Goal: Information Seeking & Learning: Check status

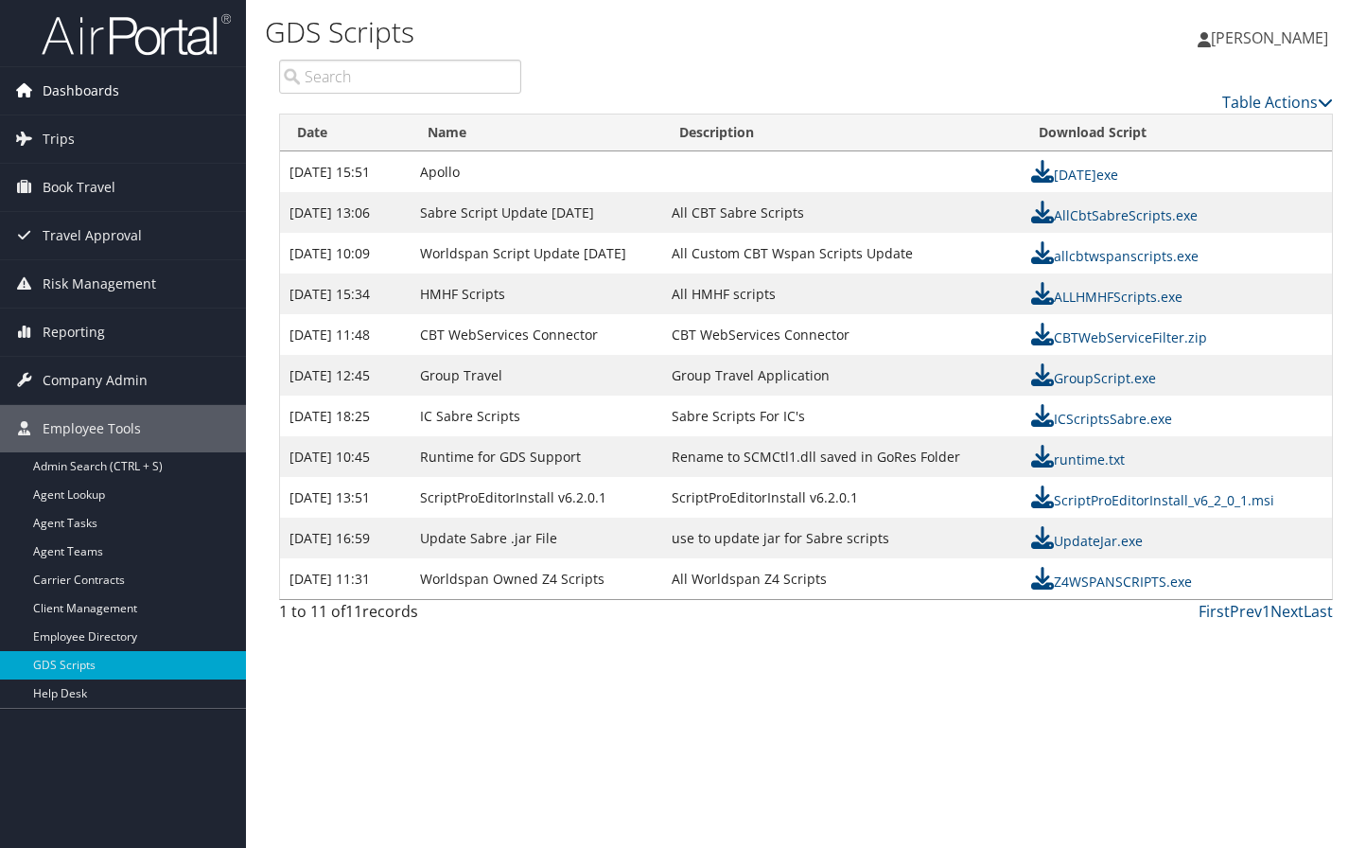
click at [96, 87] on span "Dashboards" at bounding box center [81, 90] width 77 height 47
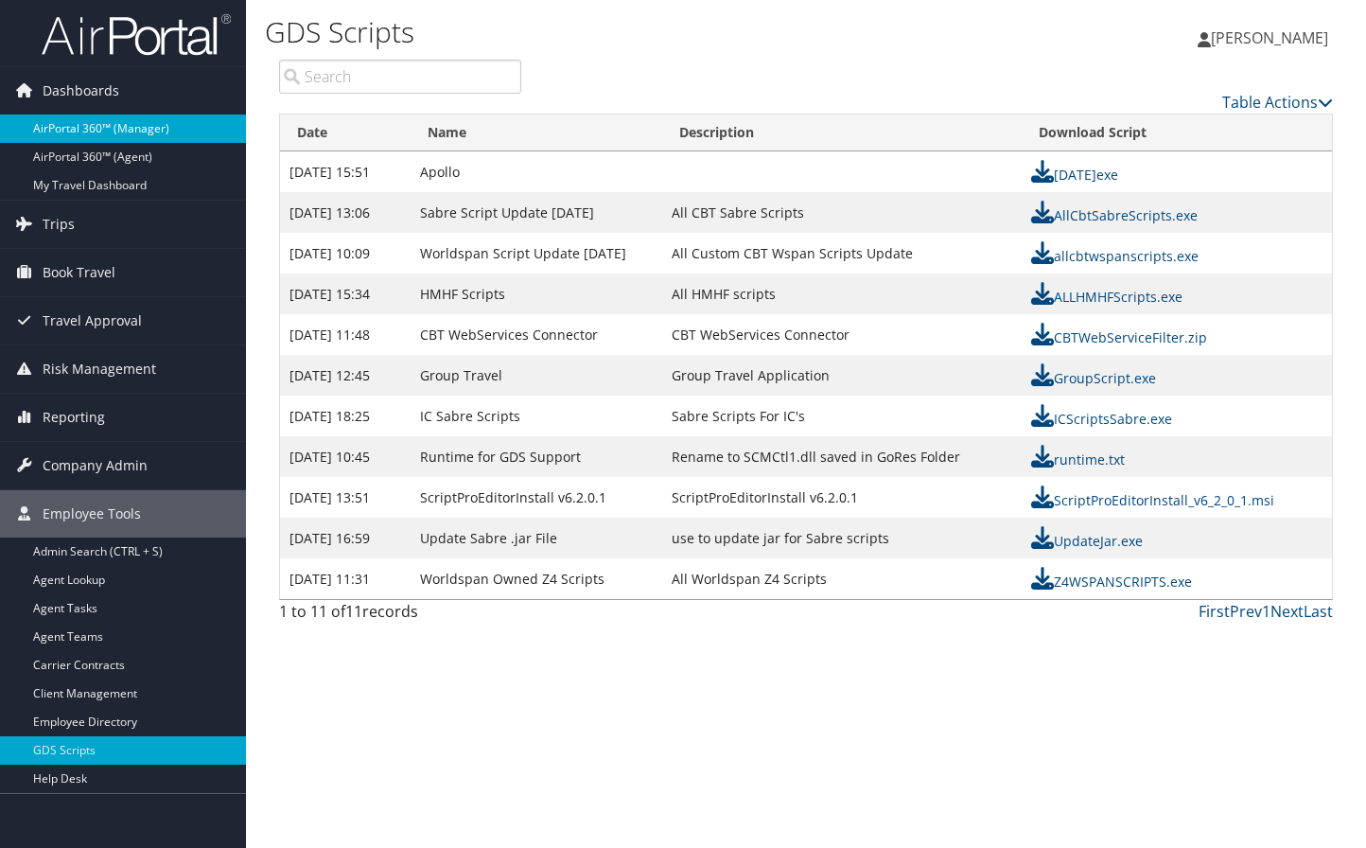
click at [109, 120] on link "AirPortal 360™ (Manager)" at bounding box center [123, 128] width 246 height 28
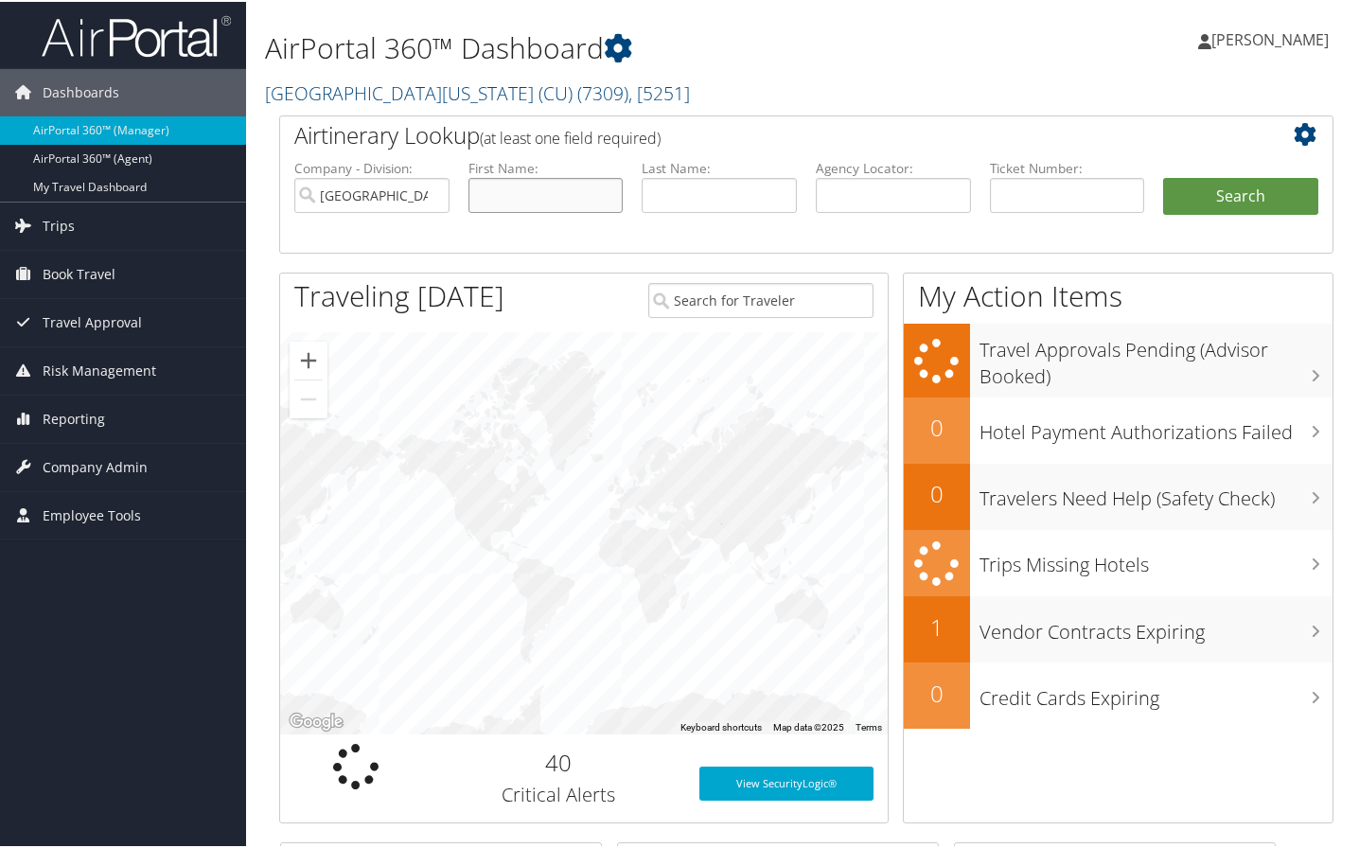
click at [548, 187] on input "text" at bounding box center [545, 193] width 155 height 35
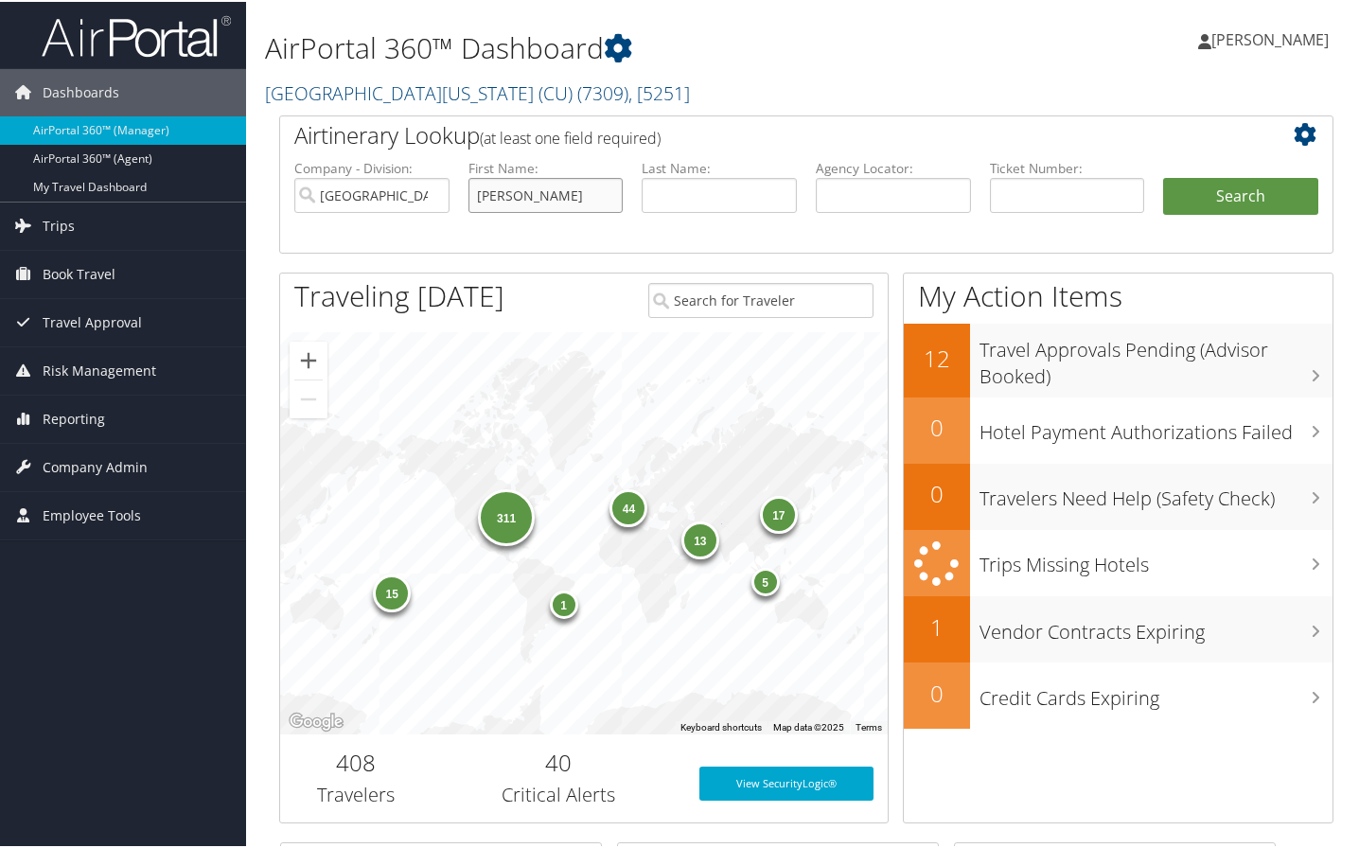
type input "kathryn"
type input "naherny"
click at [1179, 202] on button "Search" at bounding box center [1240, 195] width 155 height 38
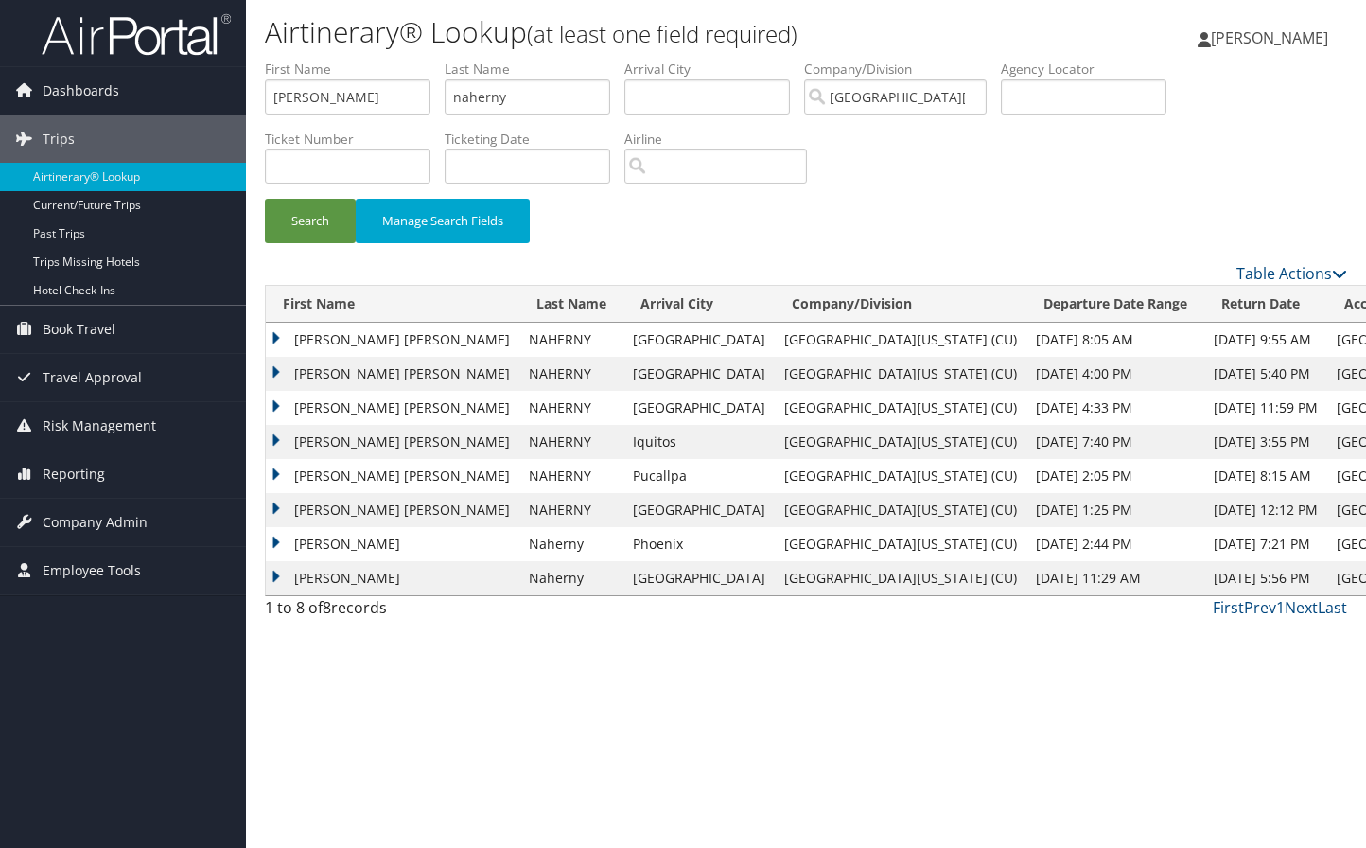
click at [382, 372] on td "KATHRYN ISABELLA" at bounding box center [393, 374] width 254 height 34
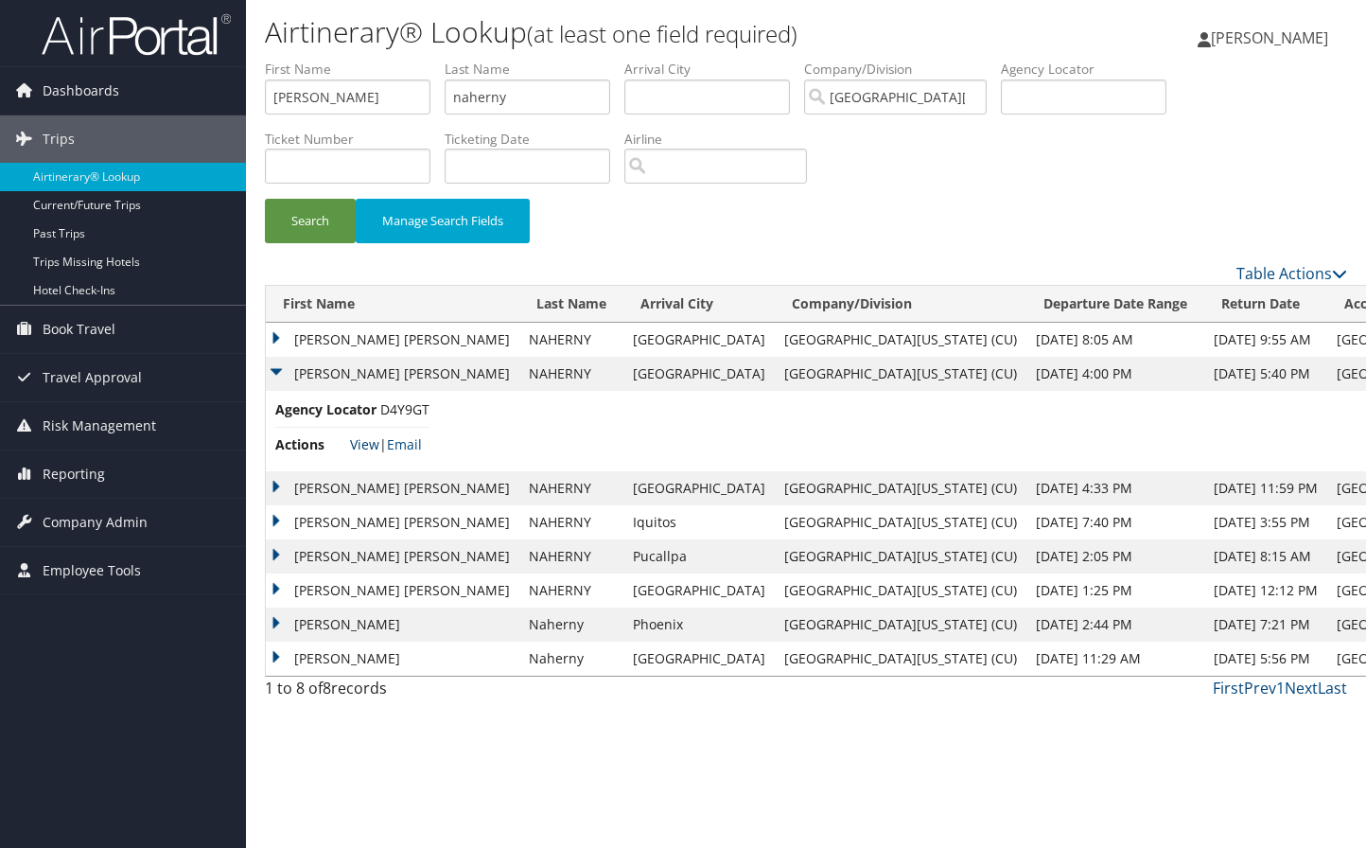
click at [357, 442] on link "View" at bounding box center [364, 444] width 29 height 18
click at [355, 337] on td "KATHRYN ISABELLA" at bounding box center [393, 340] width 254 height 34
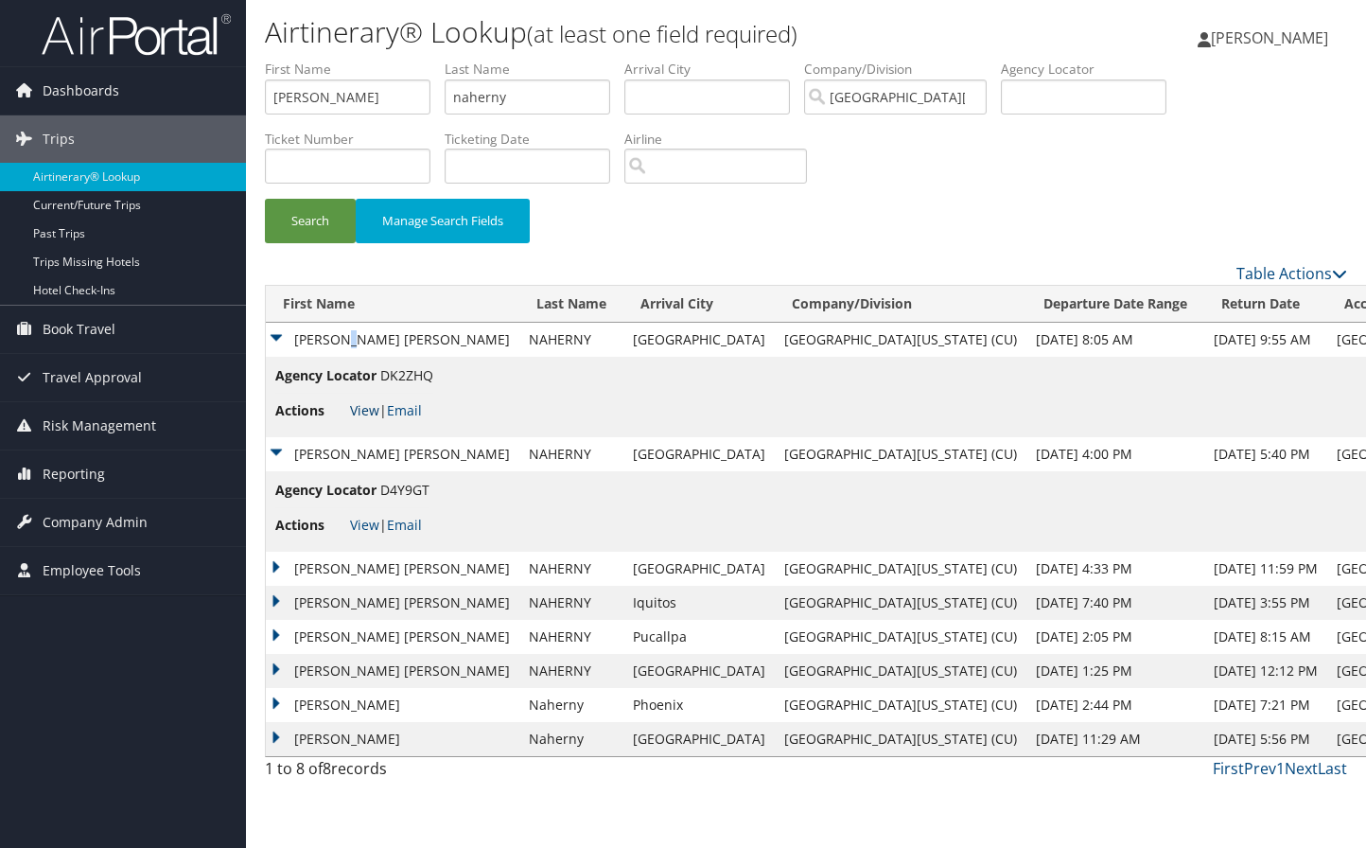
click at [362, 404] on link "View" at bounding box center [364, 410] width 29 height 18
click at [363, 522] on link "View" at bounding box center [364, 525] width 29 height 18
click at [357, 566] on td "KATHRYN ISABELLA" at bounding box center [393, 569] width 254 height 34
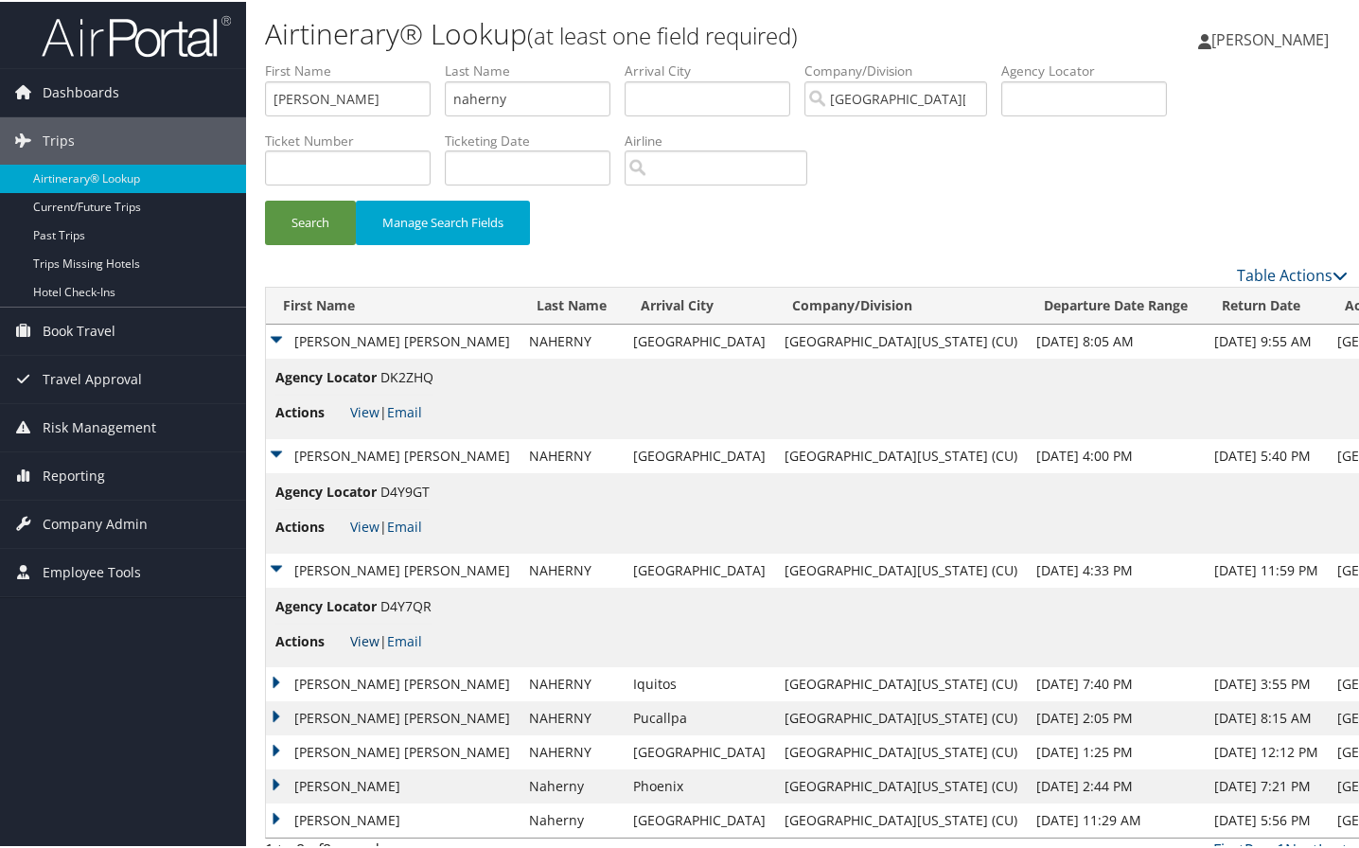
click at [360, 633] on link "View" at bounding box center [364, 639] width 29 height 18
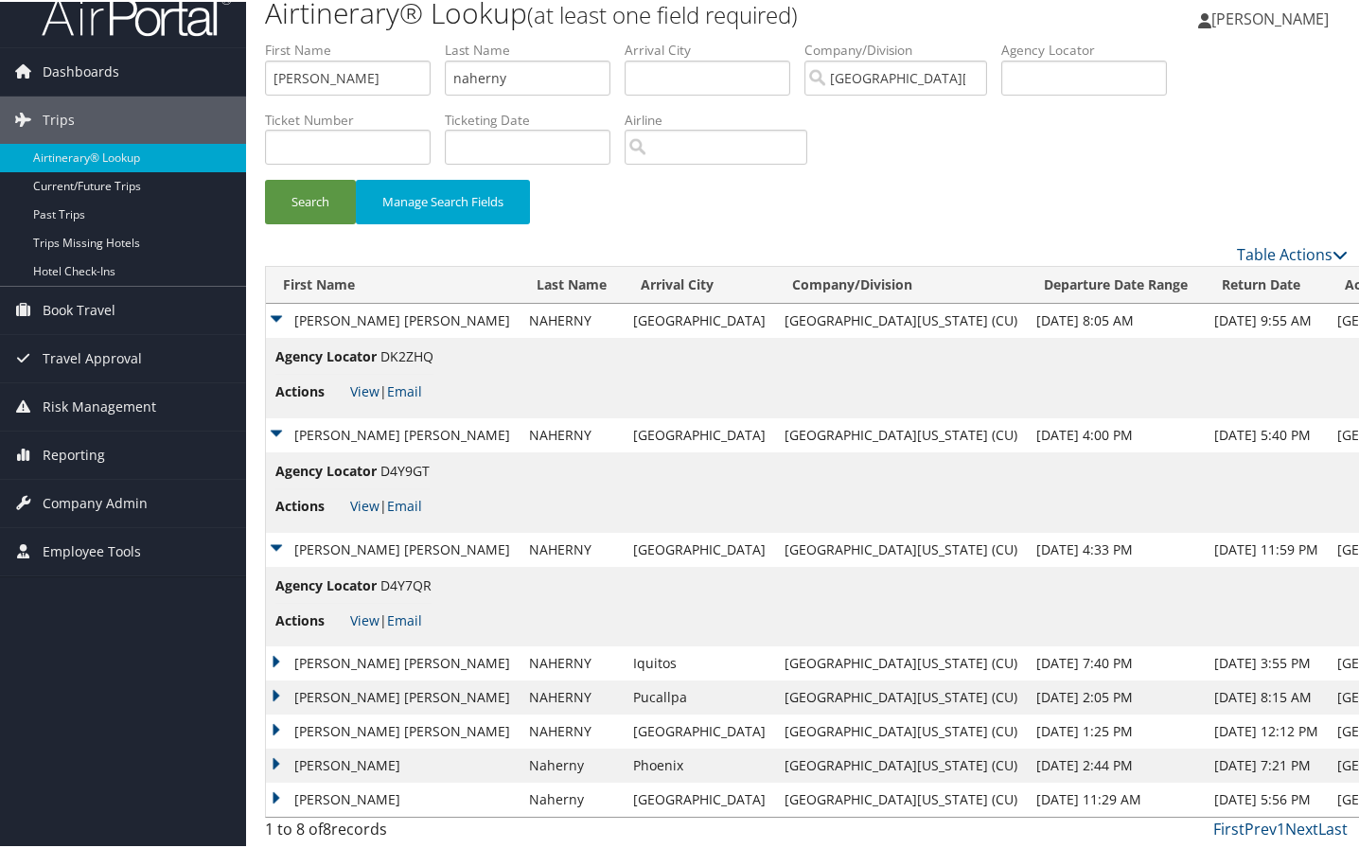
click at [369, 657] on td "KATHRYN ISABELLA" at bounding box center [393, 661] width 254 height 34
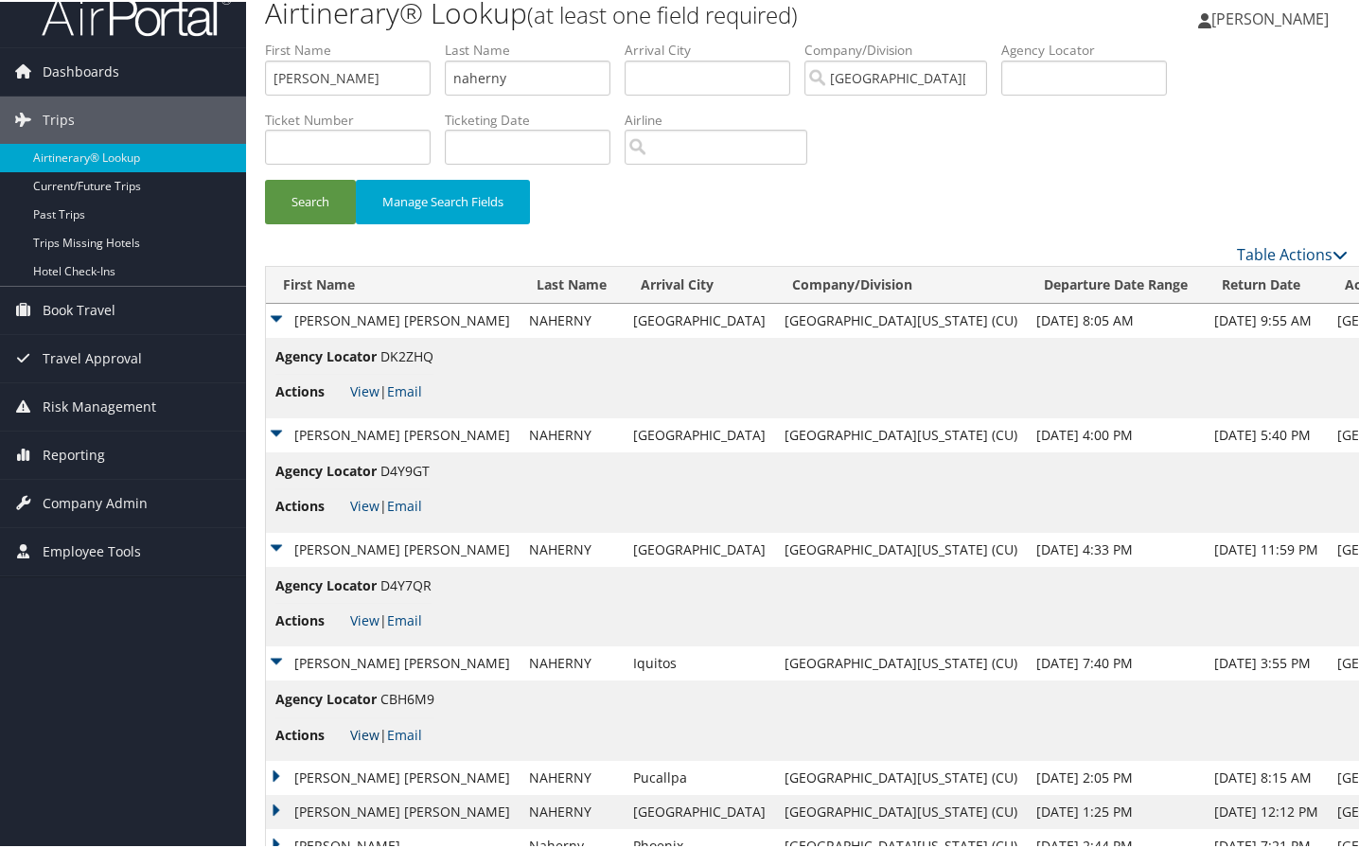
click at [364, 740] on link "View" at bounding box center [364, 733] width 29 height 18
drag, startPoint x: 540, startPoint y: 69, endPoint x: 445, endPoint y: 75, distance: 95.7
click at [445, 39] on ul "First Name kathryn Last Name naherny Departure City Arrival City Company/Divisi…" at bounding box center [806, 39] width 1082 height 0
drag, startPoint x: 328, startPoint y: 74, endPoint x: 240, endPoint y: 70, distance: 88.1
click at [240, 70] on div "Dashboards AirPortal 360™ (Manager) AirPortal 360™ (Agent) My Travel Dashboard …" at bounding box center [683, 453] width 1366 height 949
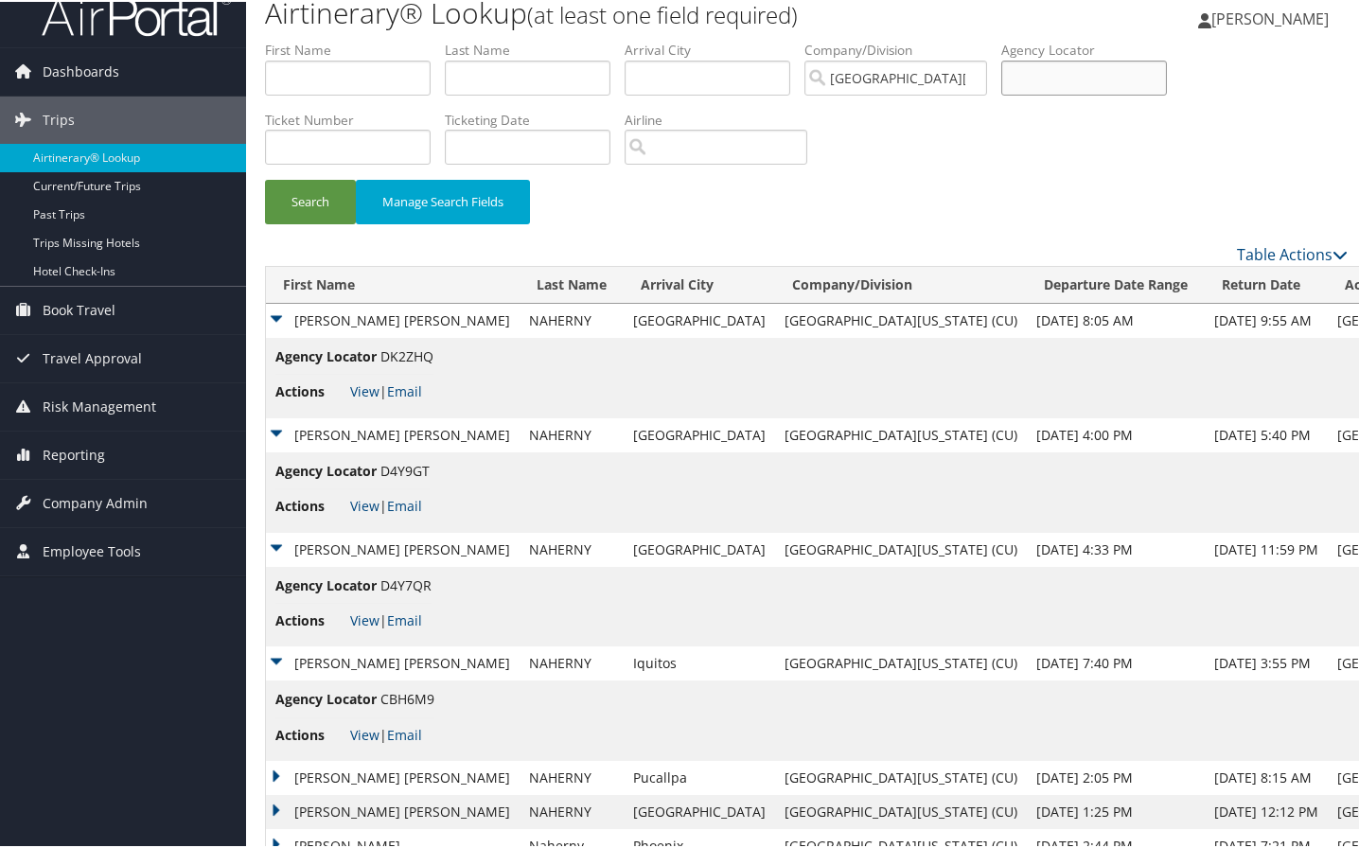
click at [1056, 79] on input "text" at bounding box center [1084, 76] width 166 height 35
type input "d4y7qr"
click at [265, 178] on button "Search" at bounding box center [310, 200] width 91 height 44
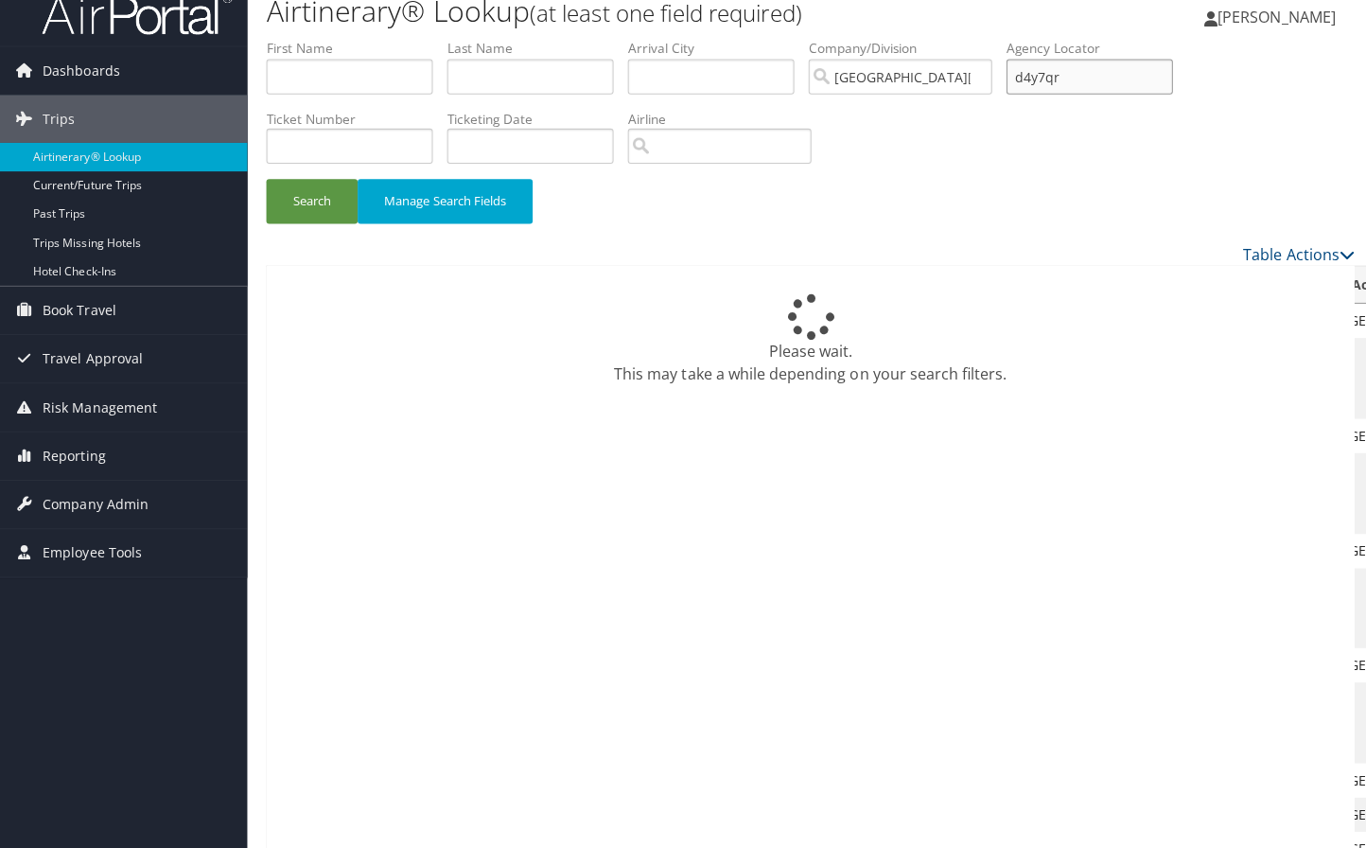
scroll to position [0, 0]
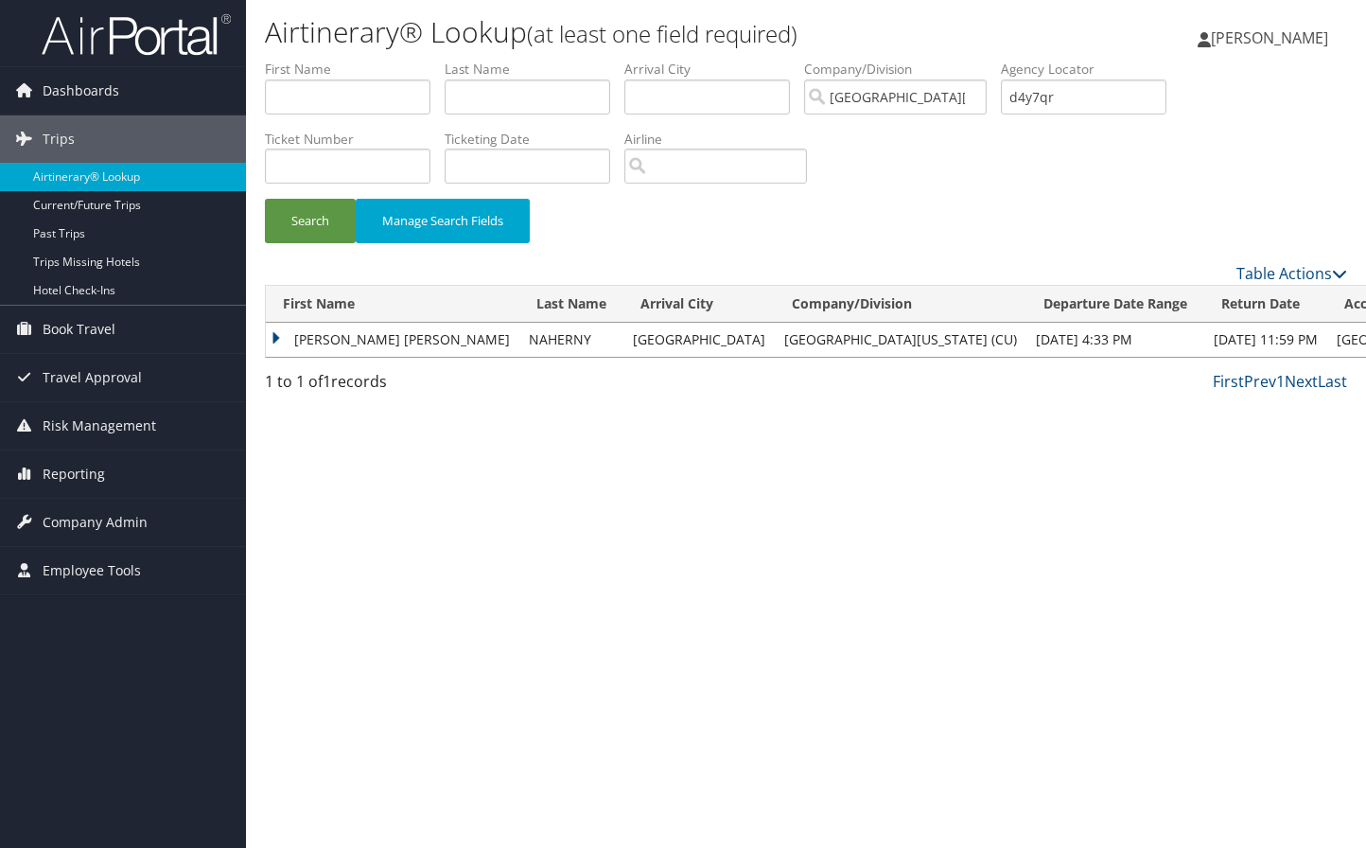
click at [360, 343] on td "KATHRYN ISABELLA" at bounding box center [393, 340] width 254 height 34
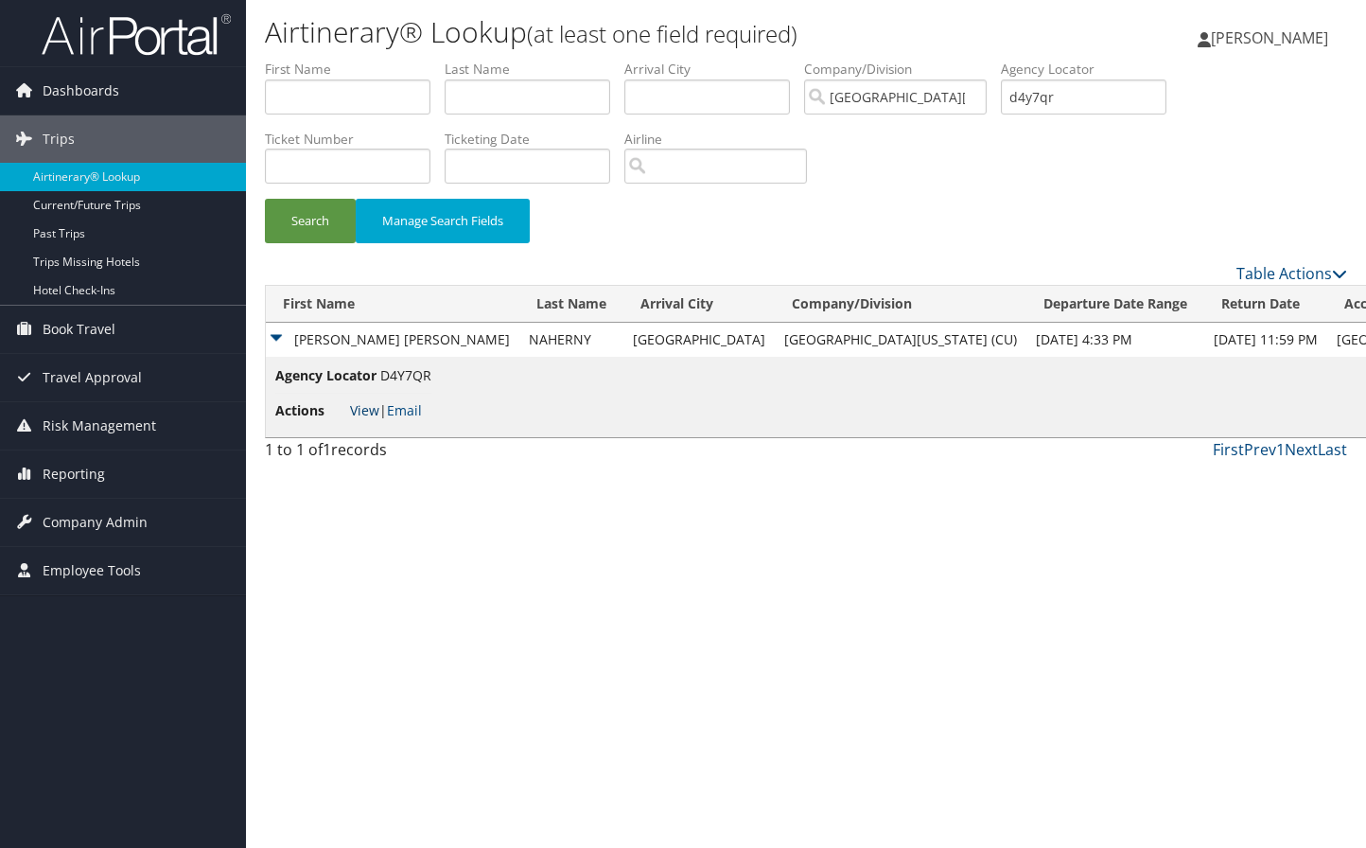
click at [371, 412] on link "View" at bounding box center [364, 410] width 29 height 18
drag, startPoint x: 1078, startPoint y: 101, endPoint x: 1008, endPoint y: 96, distance: 70.2
click at [1008, 60] on ul "First Name Last Name Departure City Arrival City Company/Division University of…" at bounding box center [806, 60] width 1082 height 0
type input "dnfycl"
click at [265, 199] on button "Search" at bounding box center [310, 221] width 91 height 44
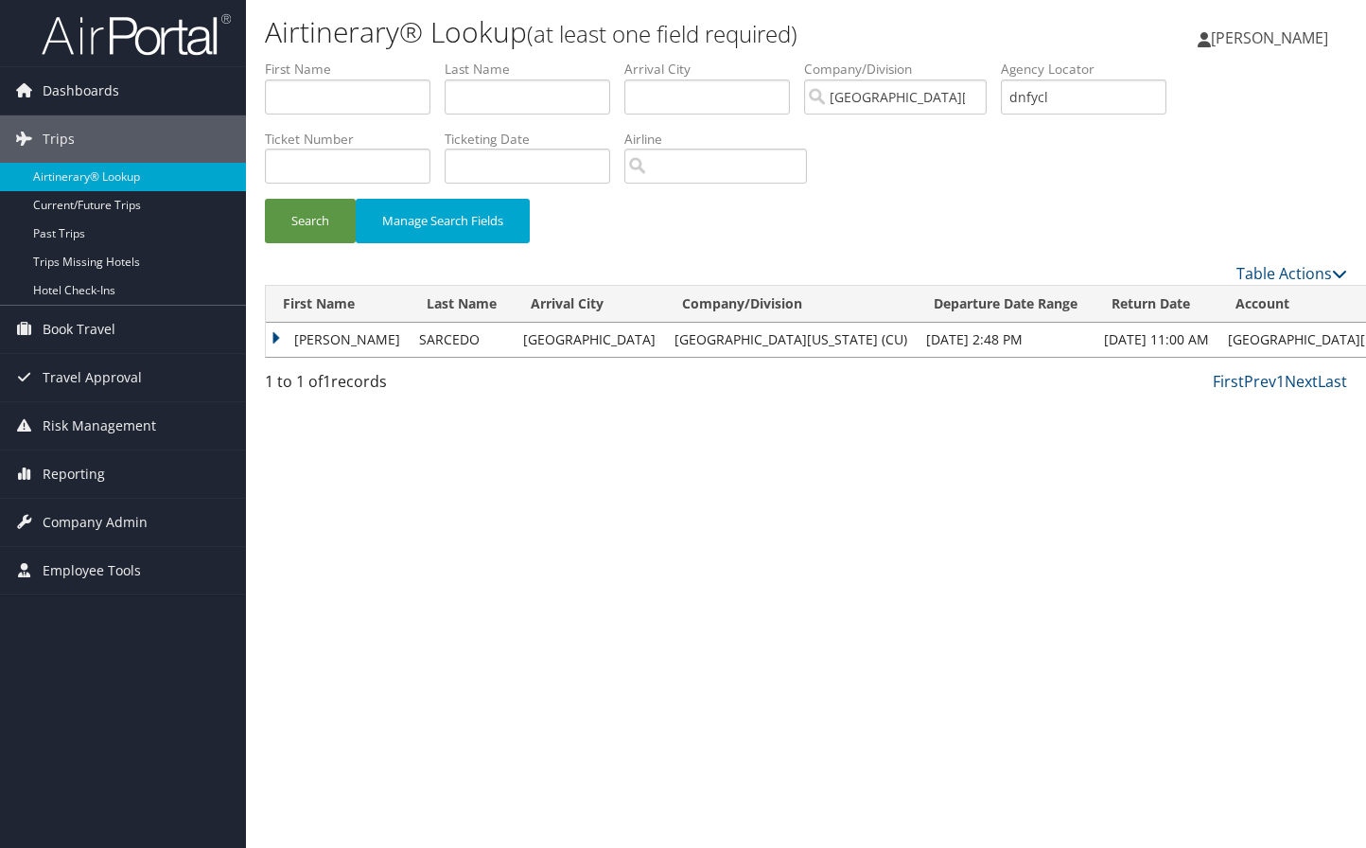
click at [387, 336] on td "GENEVA MAKALANI" at bounding box center [338, 340] width 144 height 34
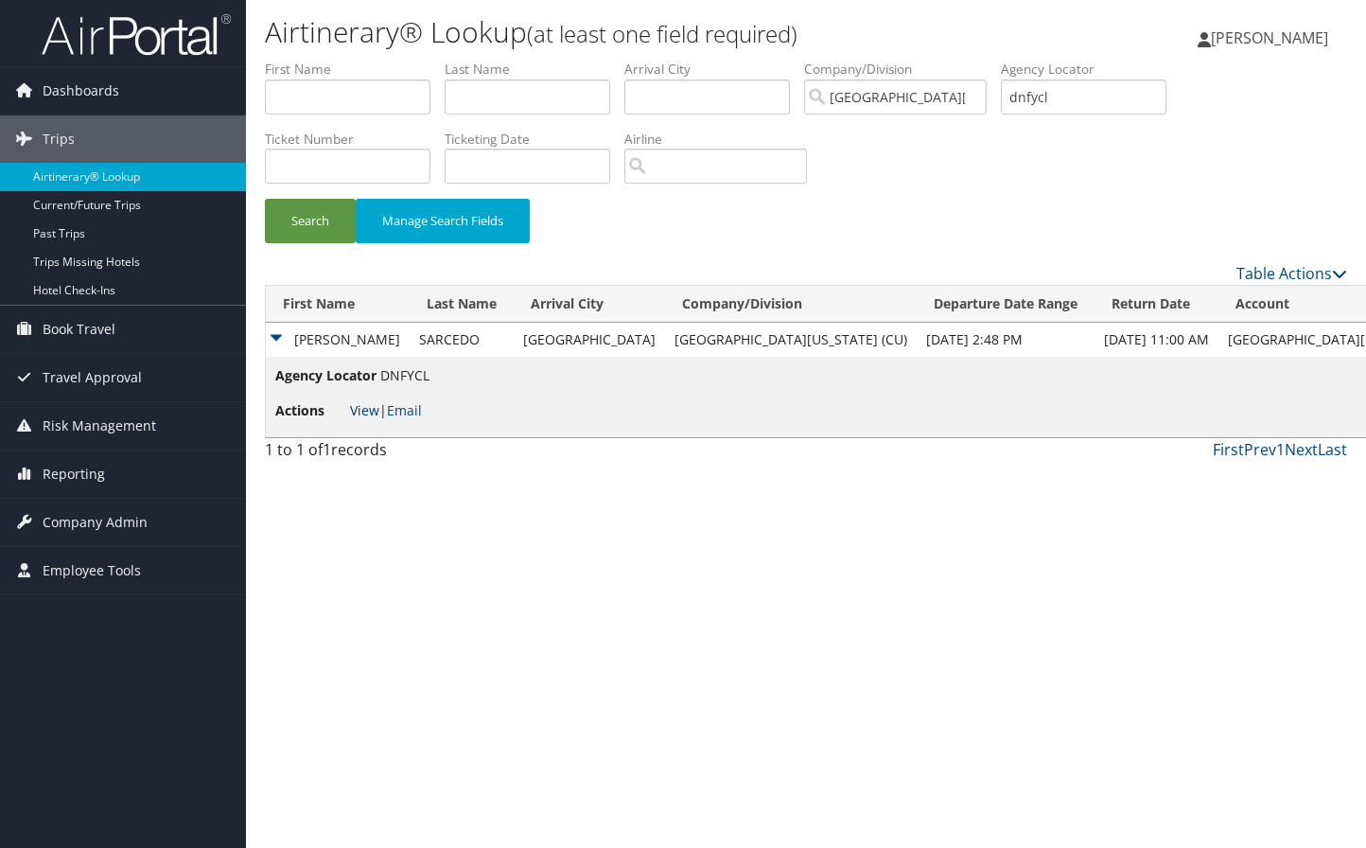
click at [359, 406] on link "View" at bounding box center [364, 410] width 29 height 18
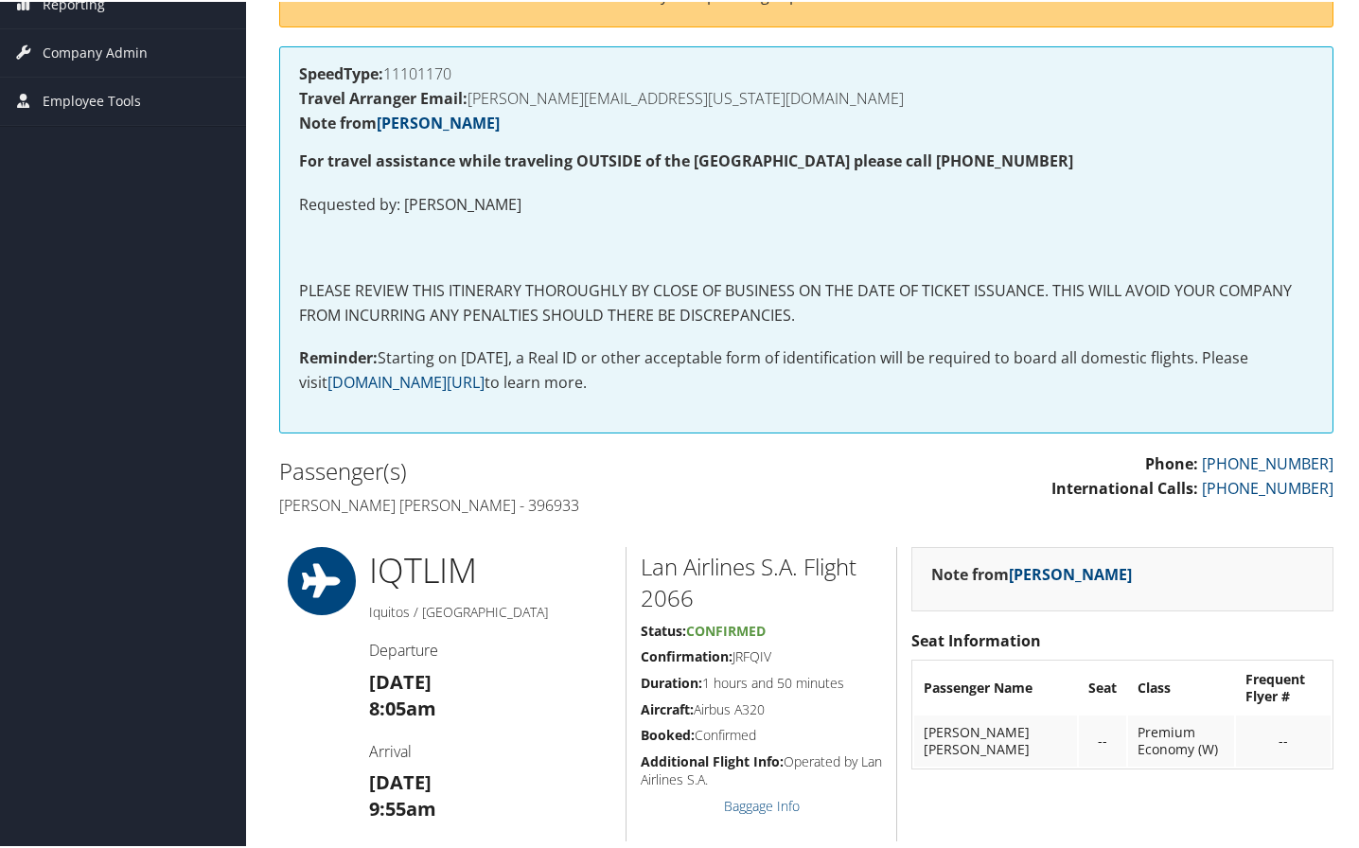
scroll to position [284, 0]
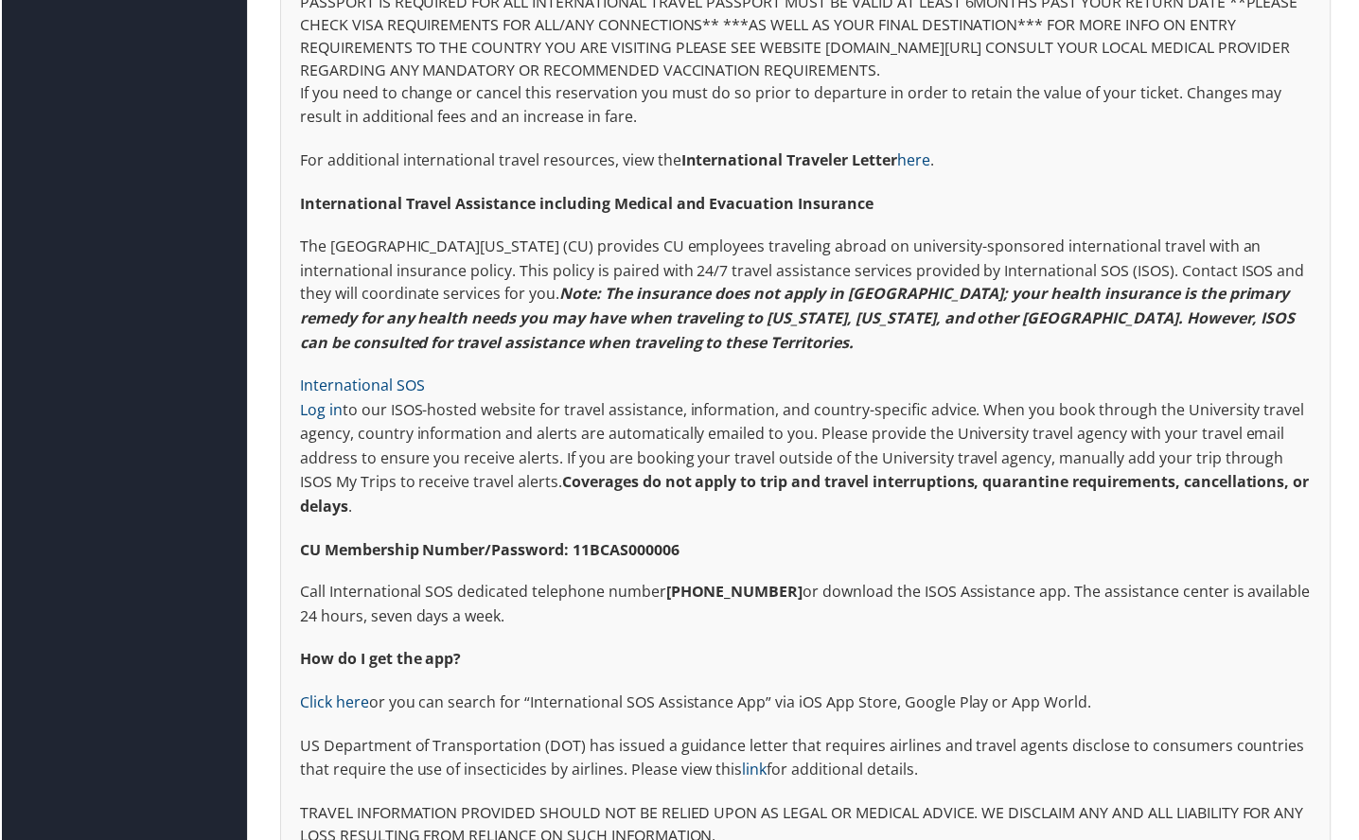
scroll to position [3879, 0]
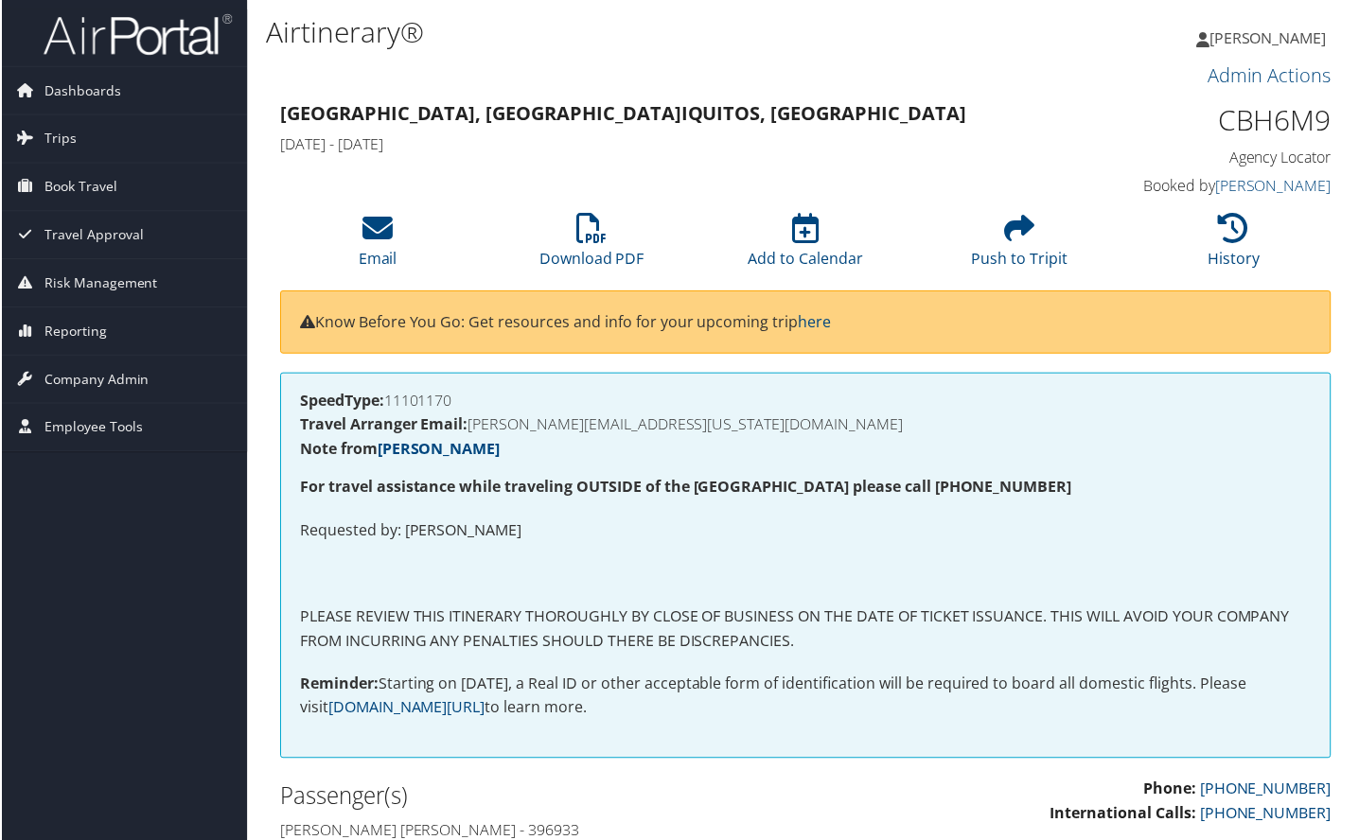
click at [1300, 531] on p "Requested by: [PERSON_NAME]" at bounding box center [806, 532] width 1014 height 25
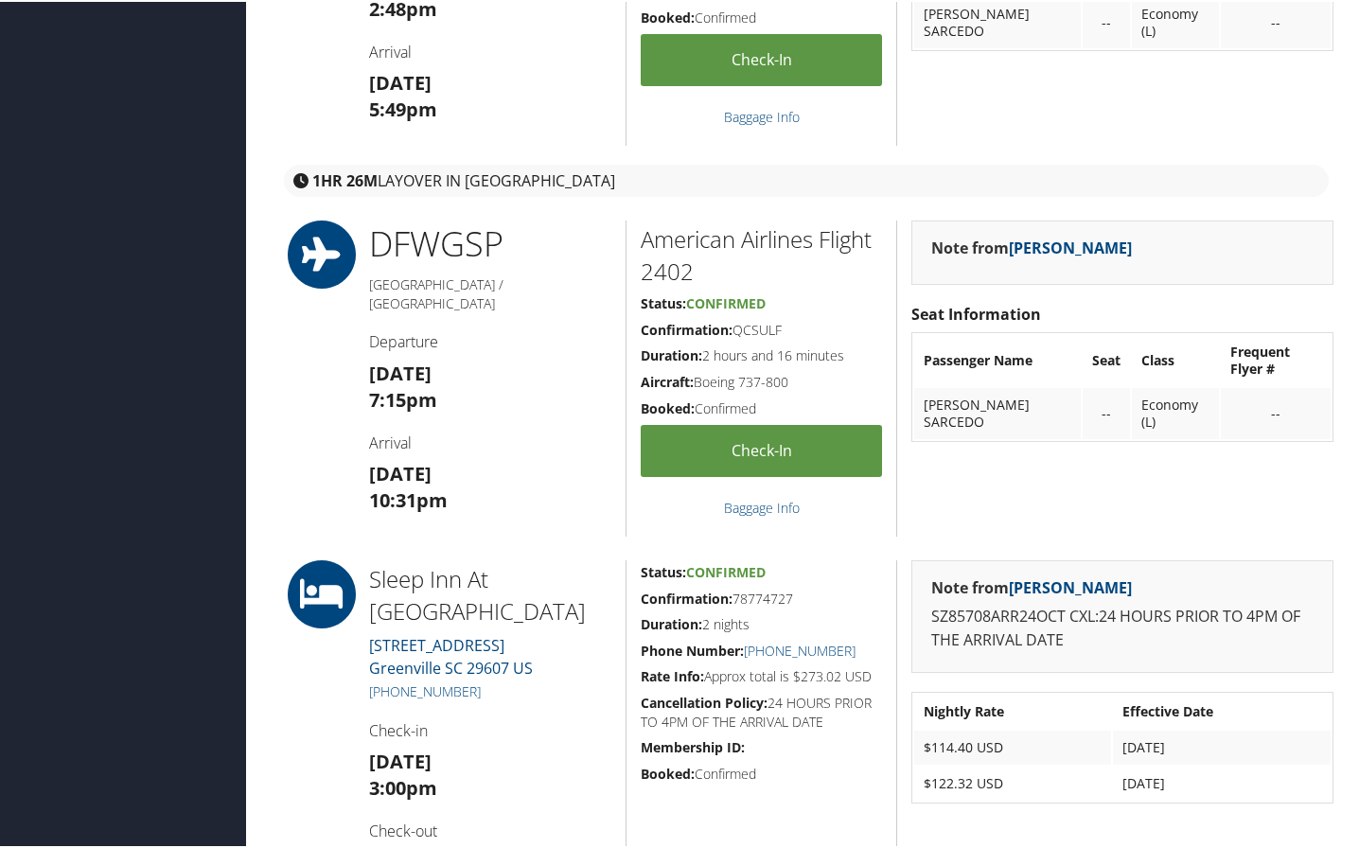
scroll to position [1230, 0]
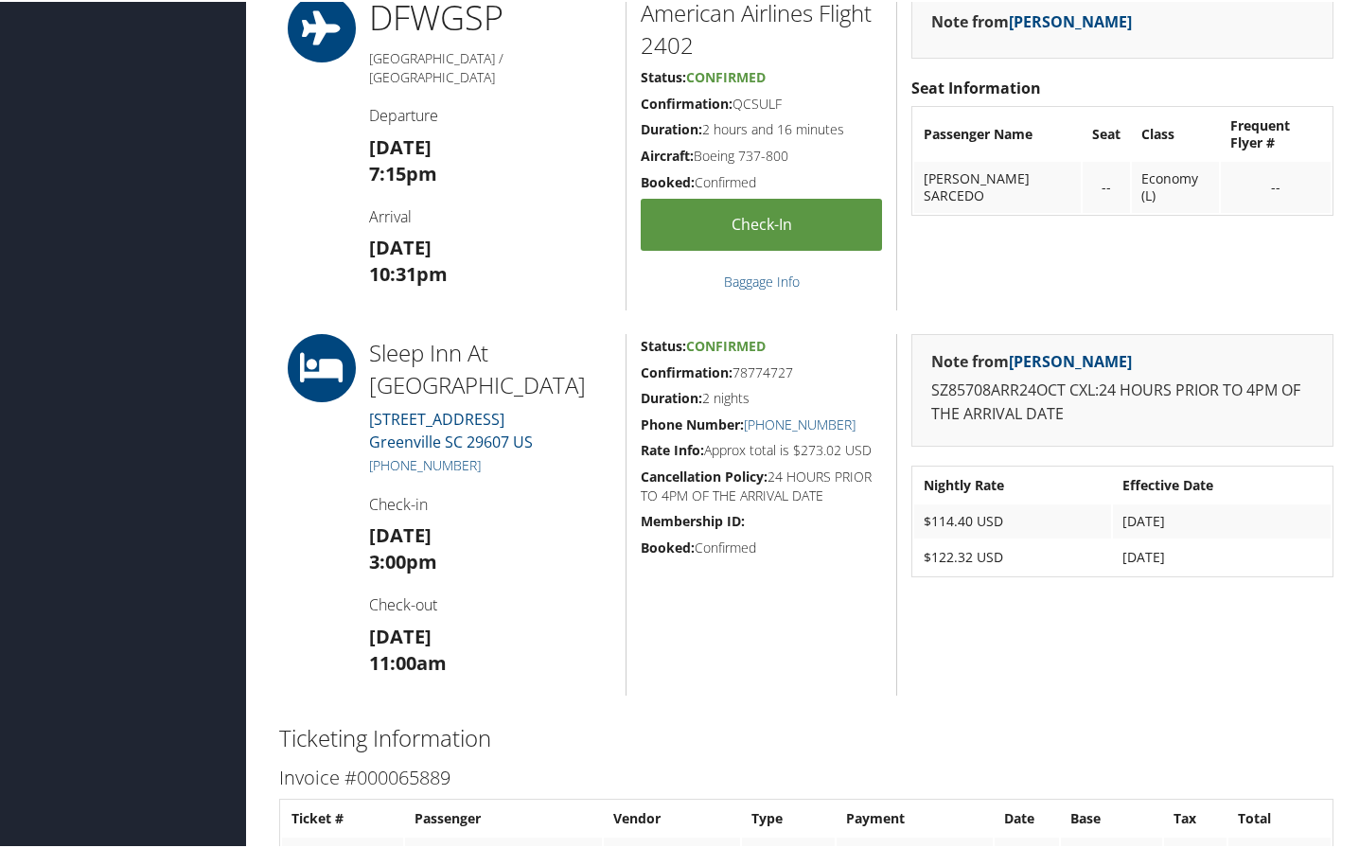
drag, startPoint x: 533, startPoint y: 470, endPoint x: 344, endPoint y: 350, distance: 223.4
click at [344, 350] on div "Sleep Inn [GEOGRAPHIC_DATA] [STREET_ADDRESS] [PHONE_NUMBER] Check-in [DATE] 3:0…" at bounding box center [806, 512] width 1082 height 361
copy div "Sleep Inn [GEOGRAPHIC_DATA] [STREET_ADDRESS] [PHONE_NUMBER]"
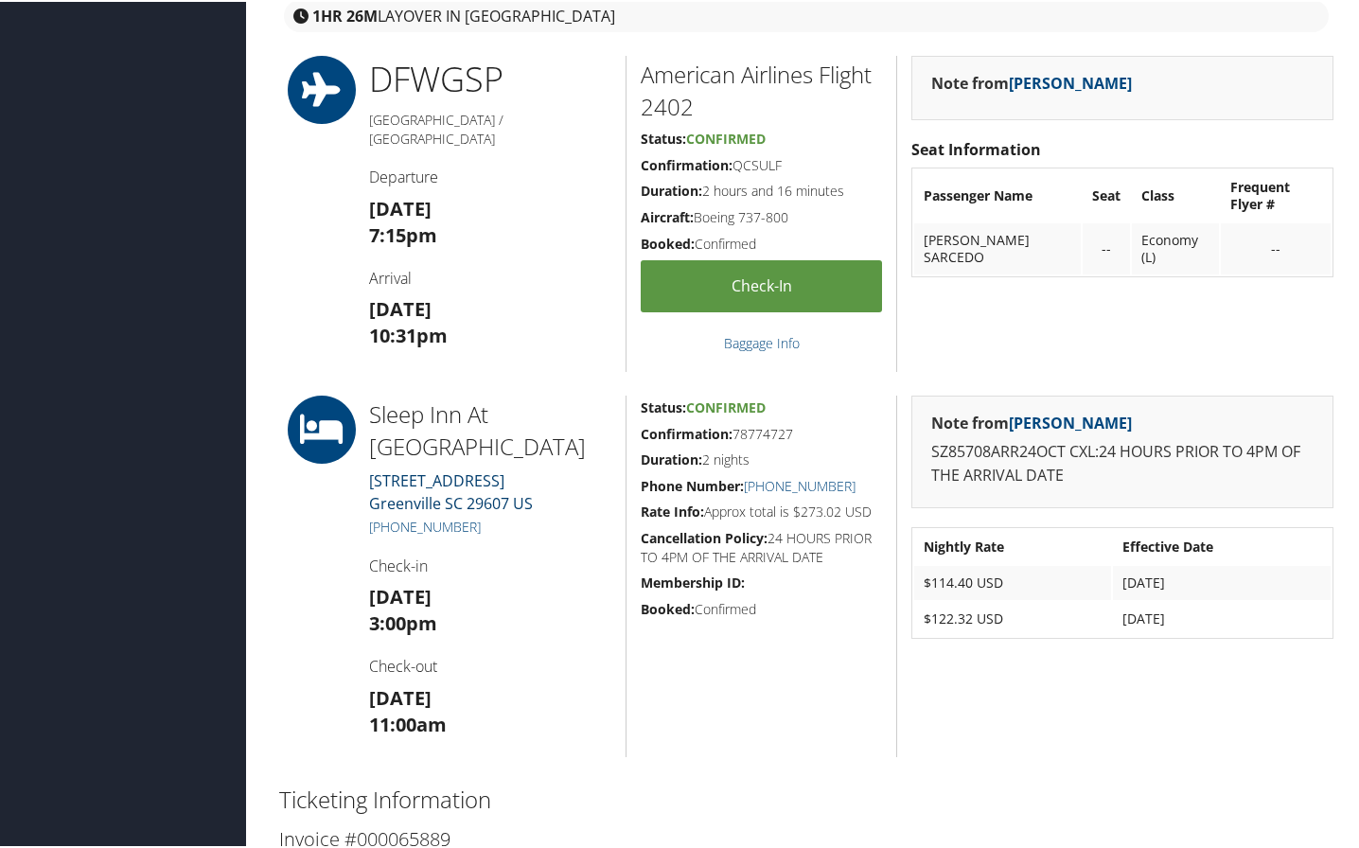
scroll to position [1135, 0]
